Goal: Information Seeking & Learning: Learn about a topic

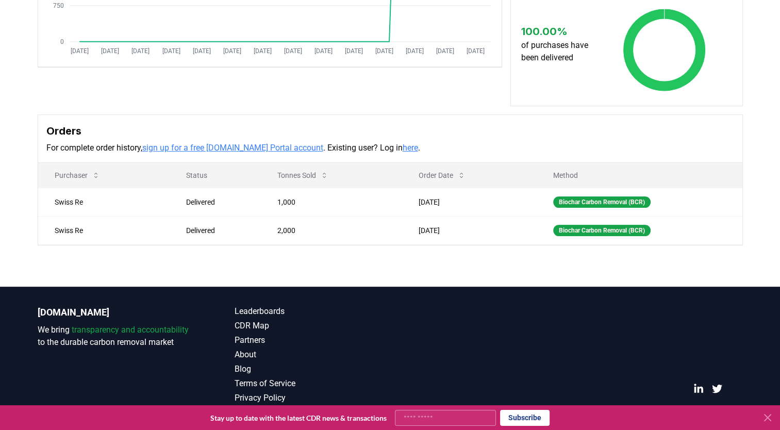
scroll to position [249, 0]
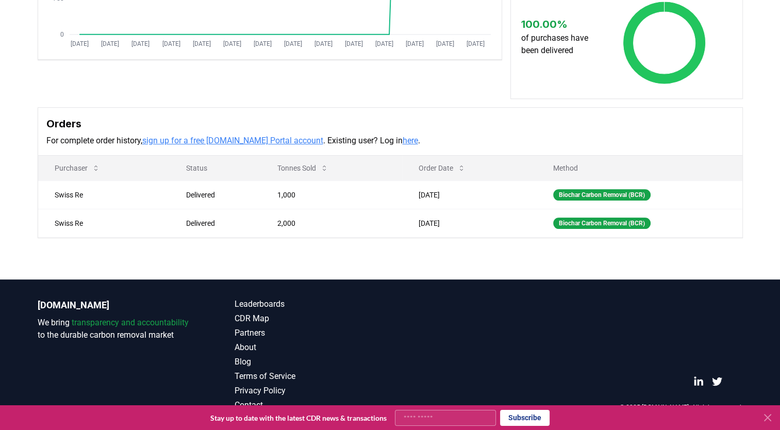
click at [402, 141] on link "here" at bounding box center [409, 141] width 15 height 10
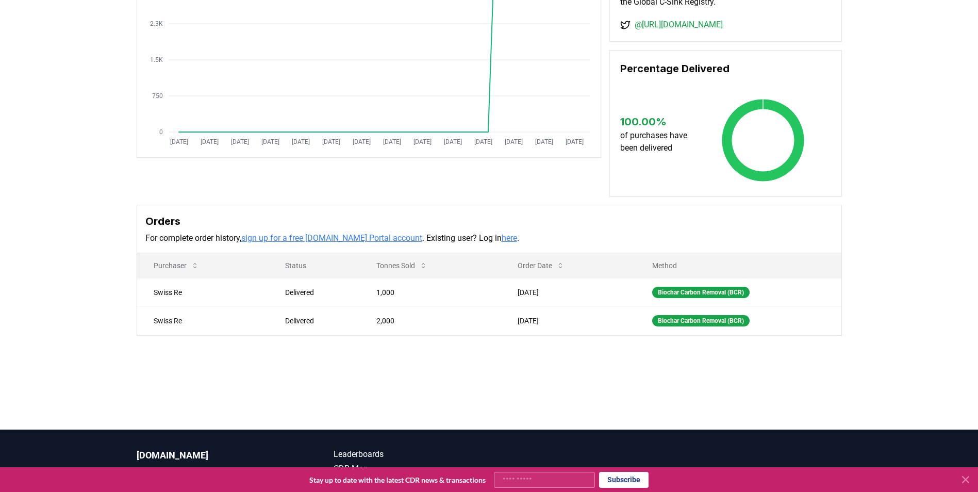
scroll to position [144, 0]
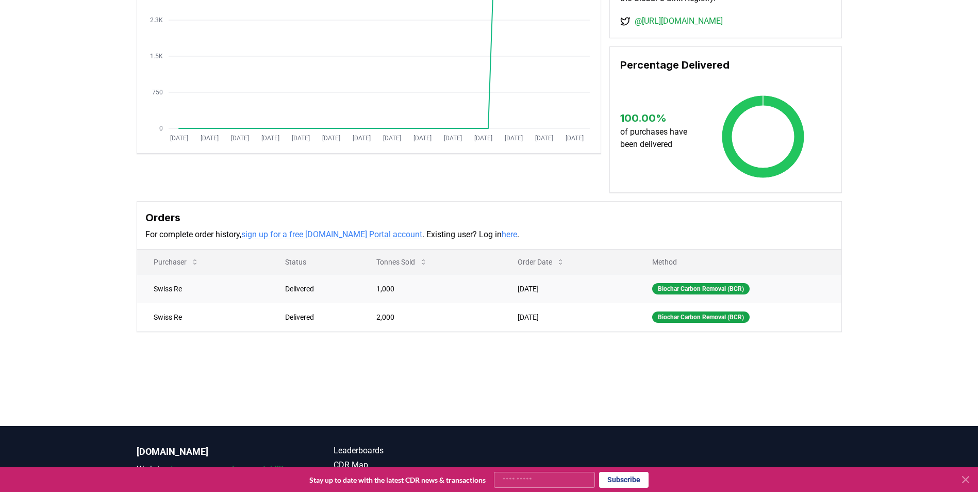
click at [412, 302] on td "1,000" at bounding box center [430, 288] width 141 height 28
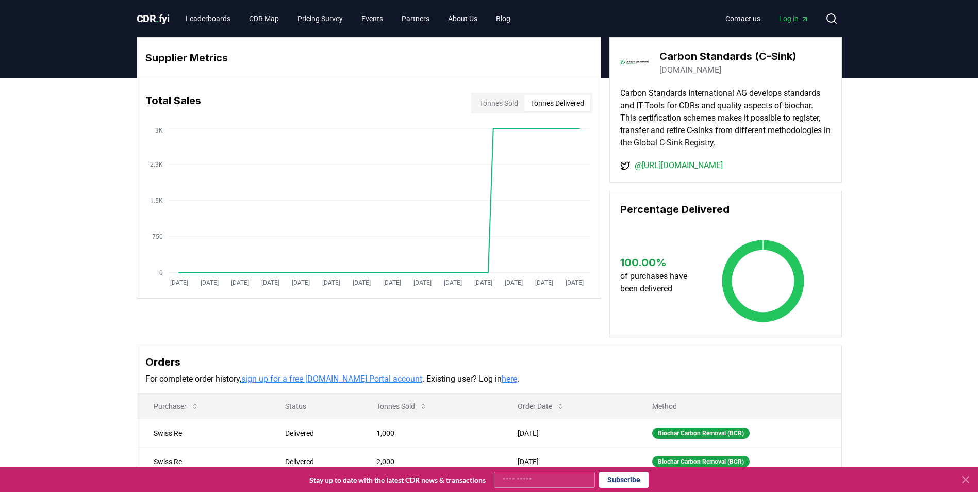
click at [546, 102] on button "Tonnes Delivered" at bounding box center [557, 103] width 66 height 16
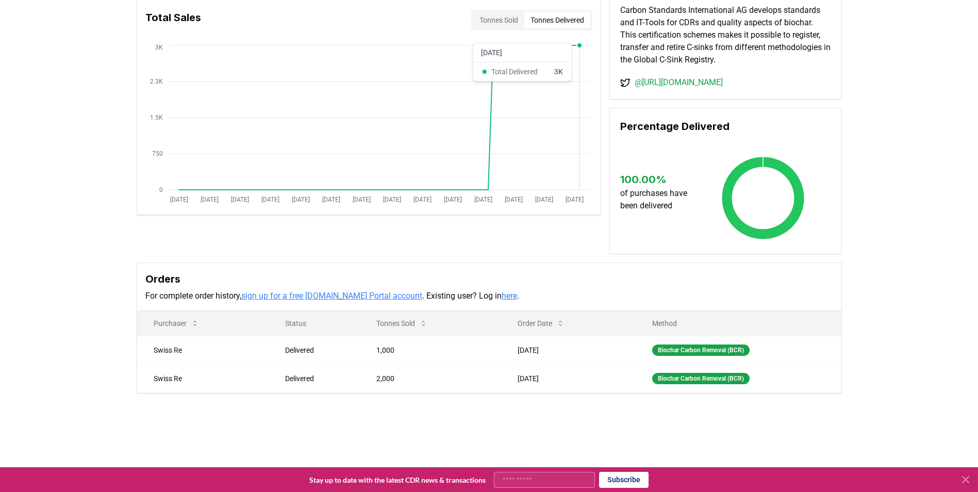
scroll to position [85, 0]
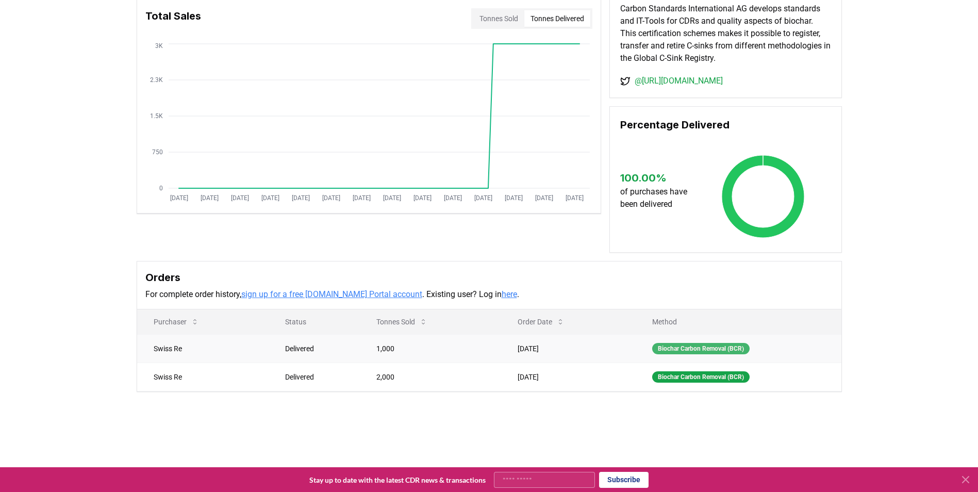
click at [693, 354] on div "Biochar Carbon Removal (BCR)" at bounding box center [700, 348] width 97 height 11
click at [157, 357] on td "Swiss Re" at bounding box center [203, 348] width 132 height 28
